Goal: Check status: Check status

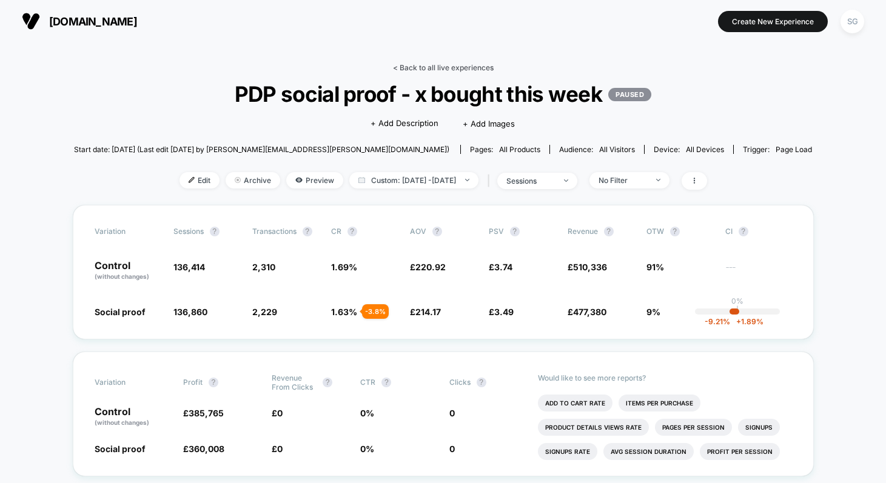
click at [421, 66] on link "< Back to all live experiences" at bounding box center [443, 67] width 101 height 9
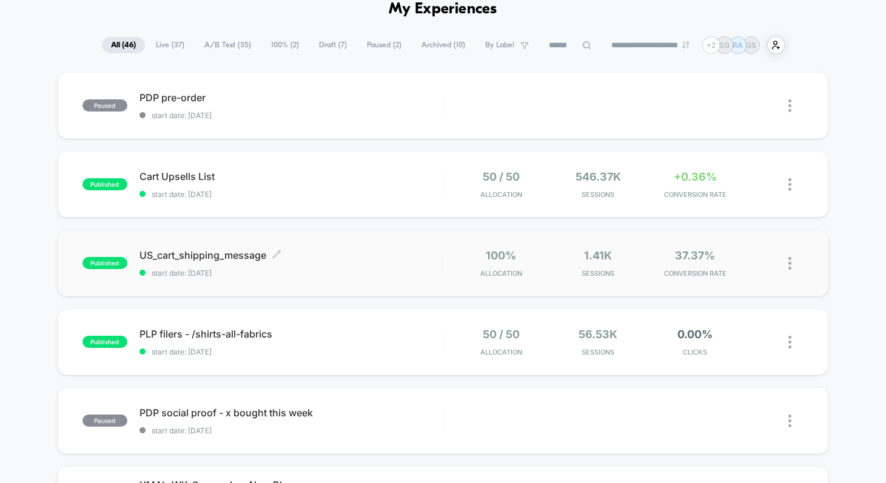
scroll to position [149, 0]
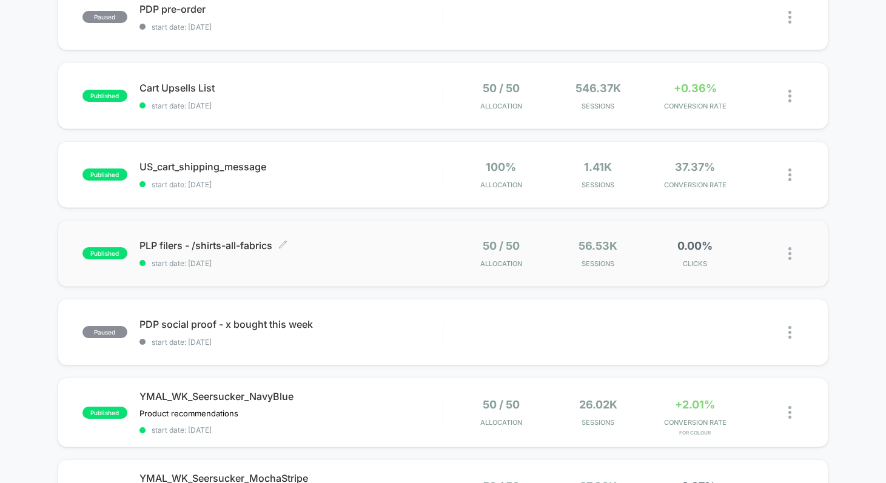
click at [203, 246] on span "PLP filers - /shirts-all-fabrics Click to edit experience details" at bounding box center [290, 246] width 303 height 12
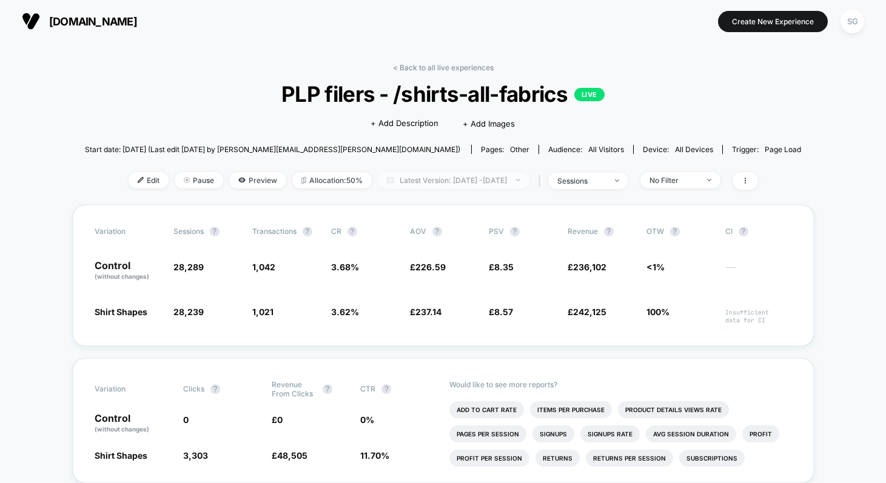
click at [505, 178] on span "Latest Version: [DATE] - [DATE]" at bounding box center [454, 180] width 152 height 16
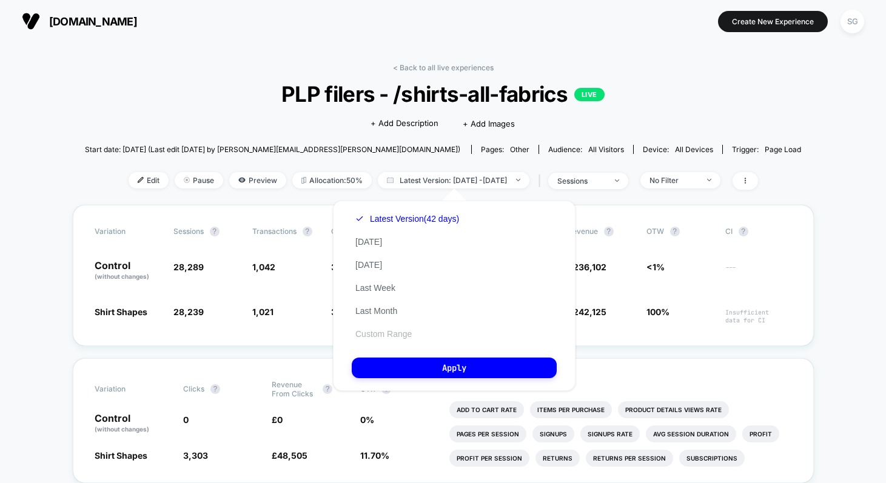
click at [374, 334] on button "Custom Range" at bounding box center [384, 334] width 64 height 11
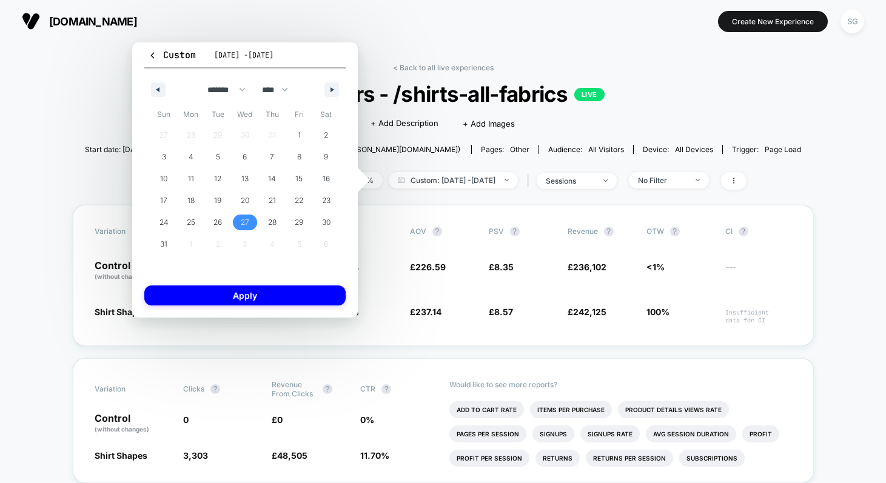
click at [245, 220] on span "27" at bounding box center [245, 223] width 8 height 22
click at [337, 91] on button "button" at bounding box center [331, 89] width 15 height 15
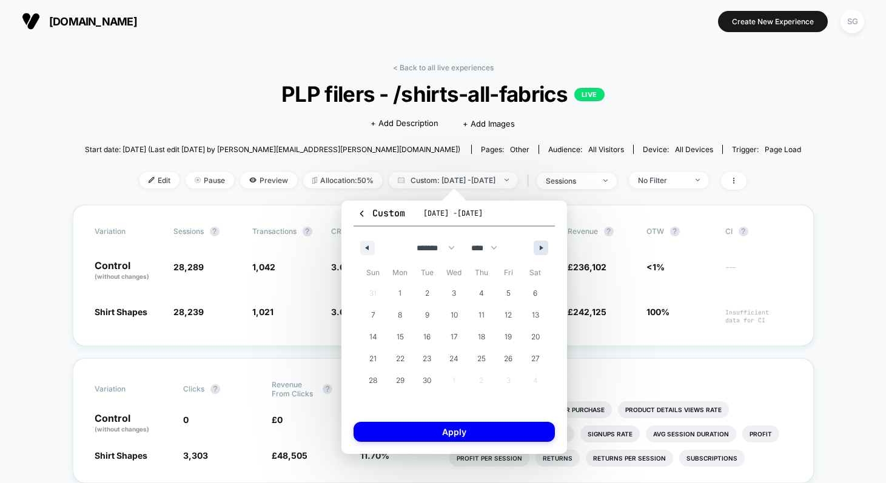
click at [542, 249] on icon "button" at bounding box center [543, 248] width 6 height 5
click at [480, 291] on span "2" at bounding box center [481, 294] width 4 height 22
select select "*"
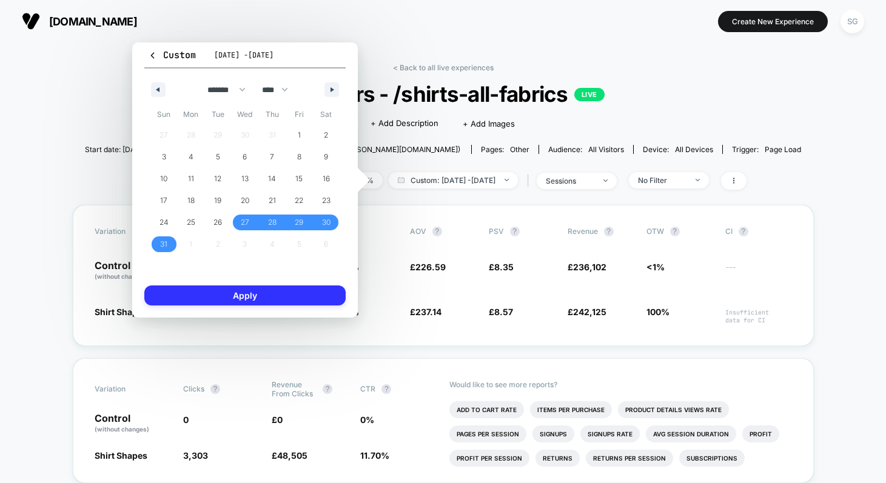
click at [305, 291] on button "Apply" at bounding box center [244, 296] width 201 height 20
